Goal: Find specific page/section: Find specific page/section

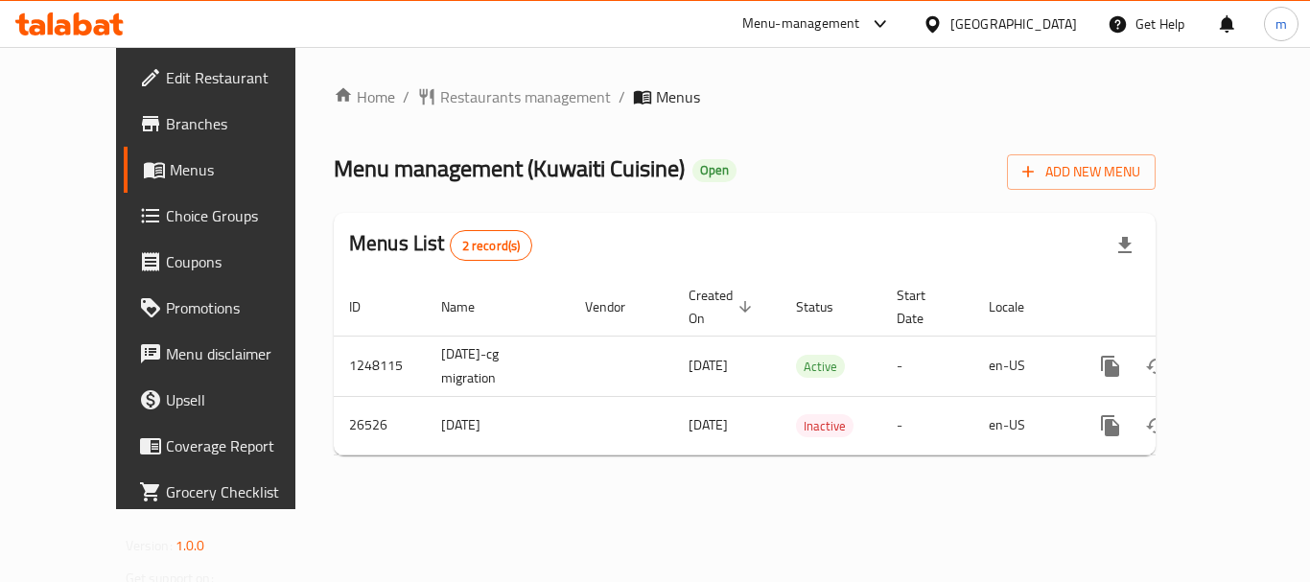
click at [1035, 13] on div "[GEOGRAPHIC_DATA]" at bounding box center [1014, 23] width 127 height 21
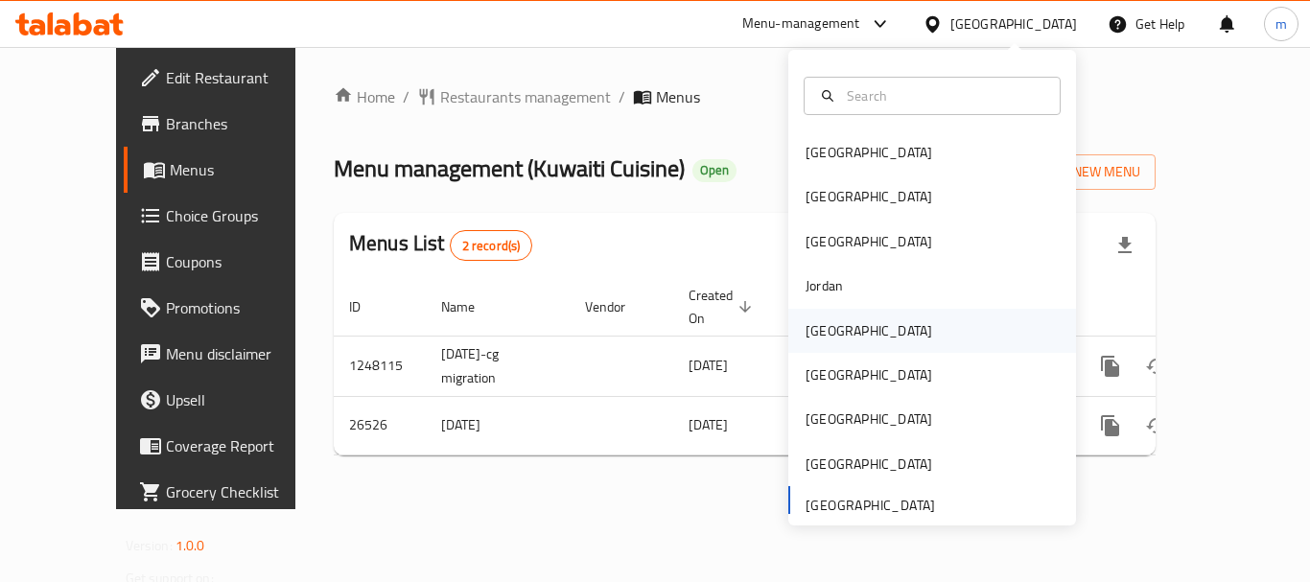
click at [824, 333] on div "[GEOGRAPHIC_DATA]" at bounding box center [869, 330] width 127 height 21
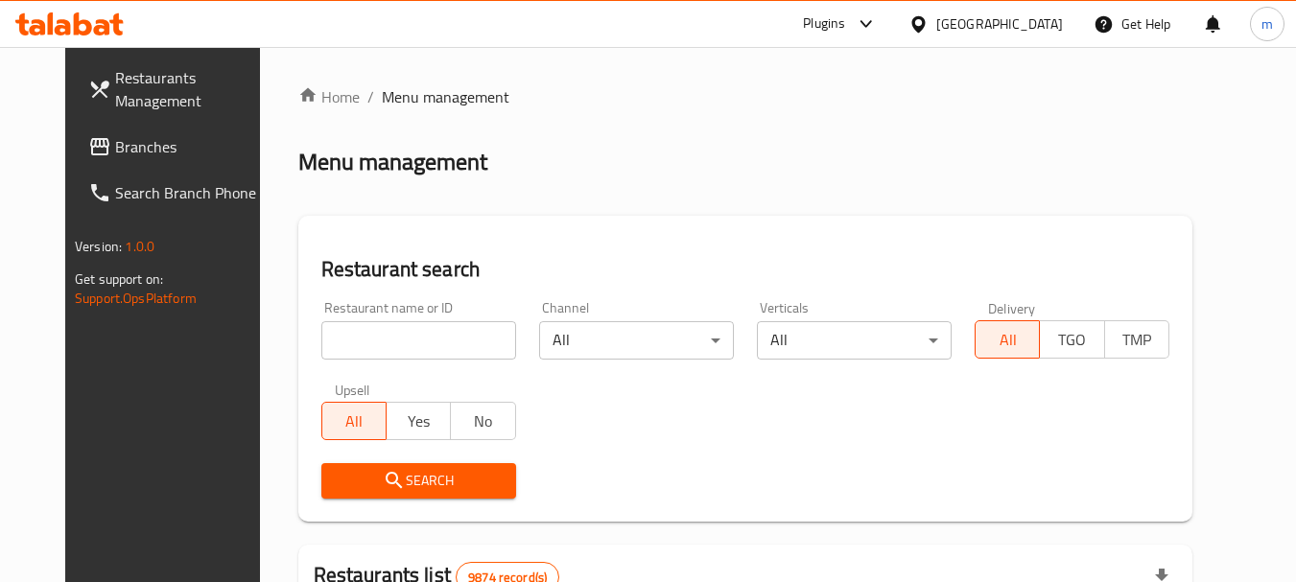
click at [115, 135] on span "Branches" at bounding box center [191, 146] width 152 height 23
